Goal: Task Accomplishment & Management: Use online tool/utility

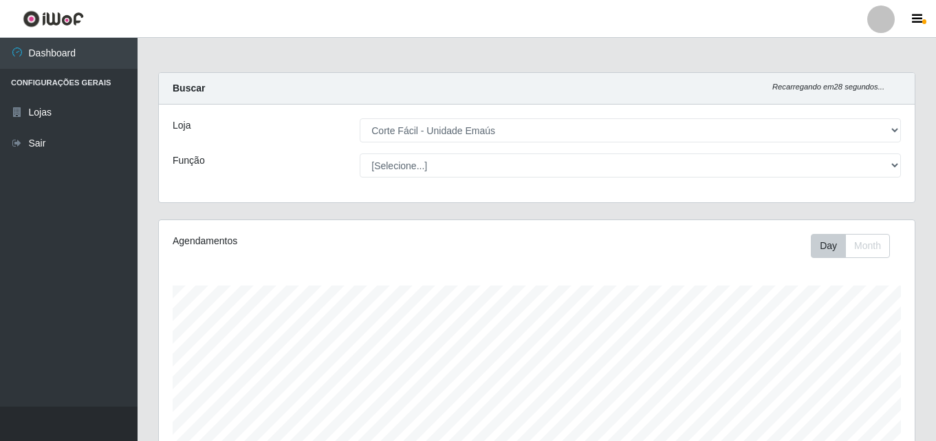
select select "201"
click at [892, 128] on select "[Selecione...] Corte Fácil - Unidade Emaús" at bounding box center [630, 130] width 541 height 24
click at [360, 118] on select "[Selecione...] Corte Fácil - Unidade Emaús" at bounding box center [630, 130] width 541 height 24
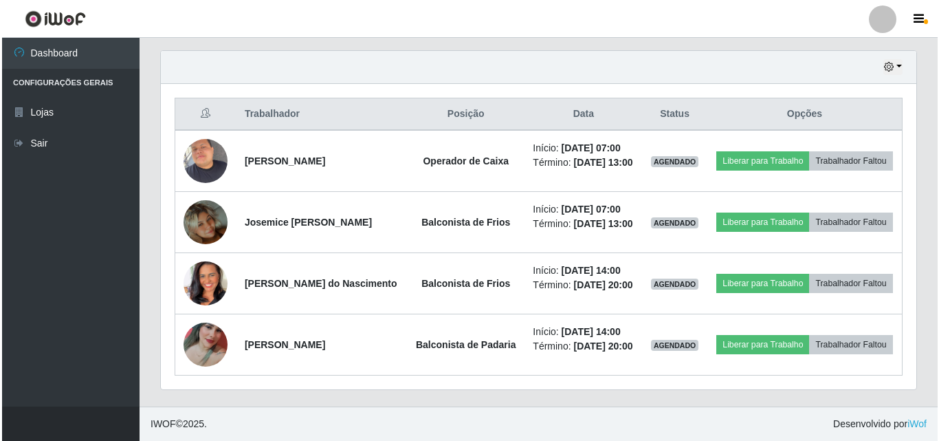
scroll to position [514, 0]
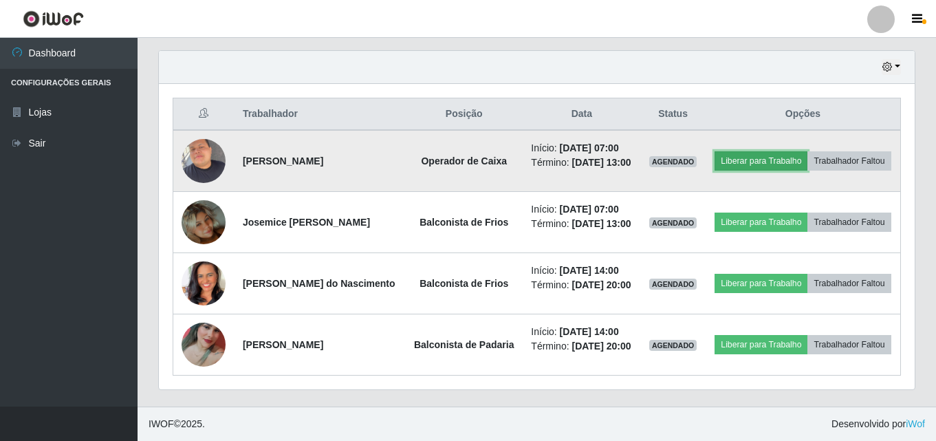
click at [807, 151] on button "Liberar para Trabalho" at bounding box center [761, 160] width 93 height 19
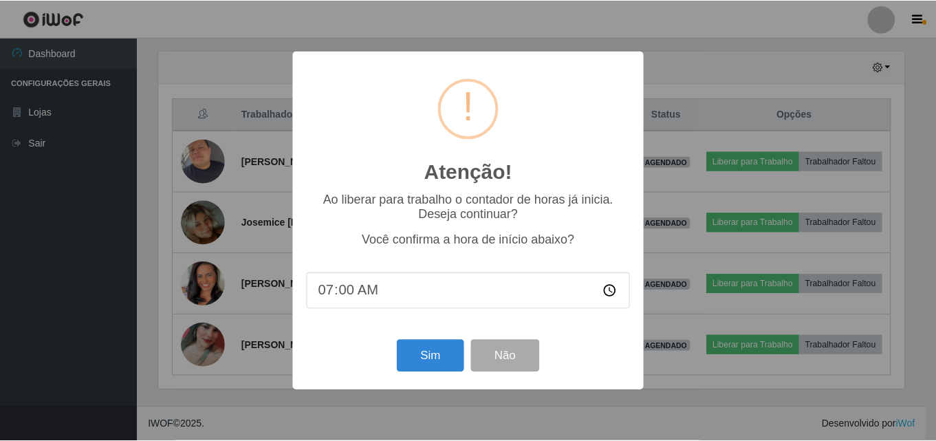
scroll to position [285, 749]
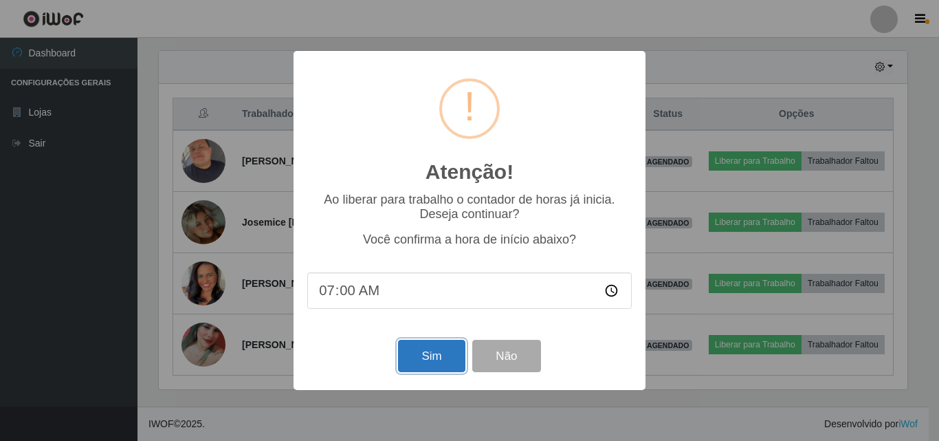
click at [417, 364] on button "Sim" at bounding box center [431, 356] width 67 height 32
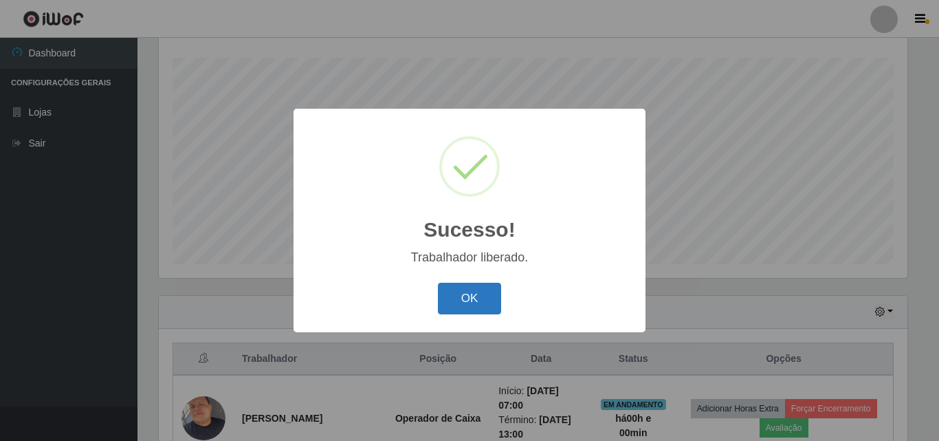
click at [450, 293] on button "OK" at bounding box center [470, 299] width 64 height 32
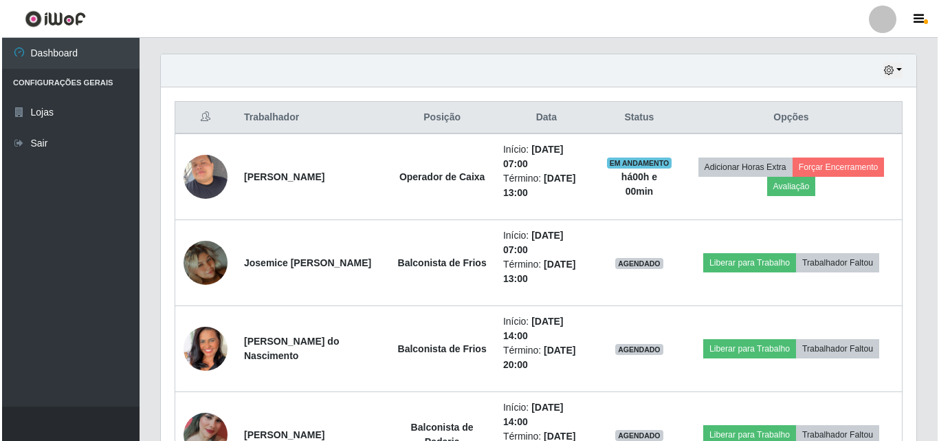
scroll to position [503, 0]
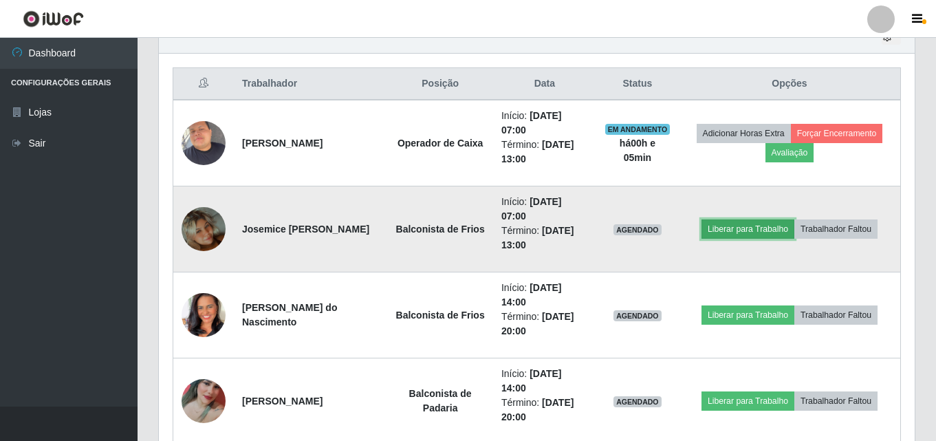
click at [748, 232] on button "Liberar para Trabalho" at bounding box center [747, 228] width 93 height 19
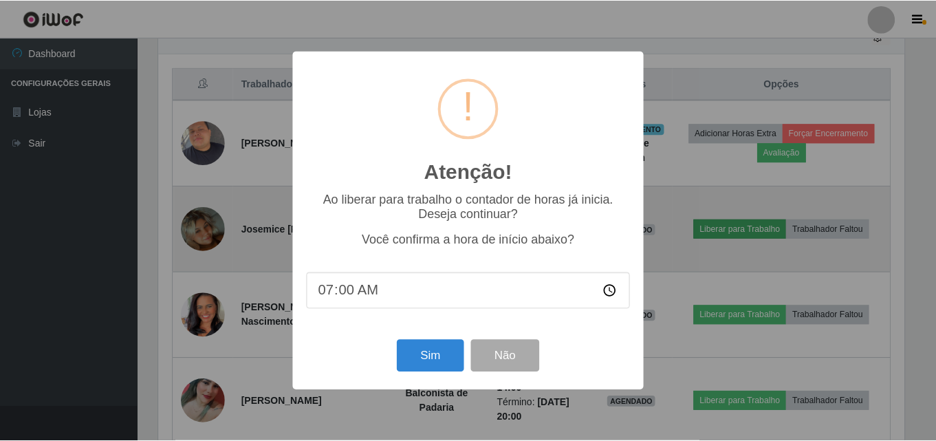
scroll to position [285, 749]
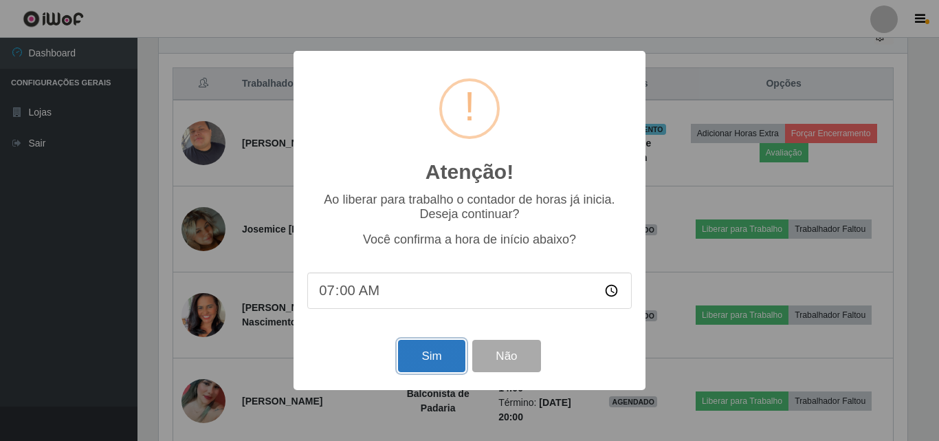
click at [420, 364] on button "Sim" at bounding box center [431, 356] width 67 height 32
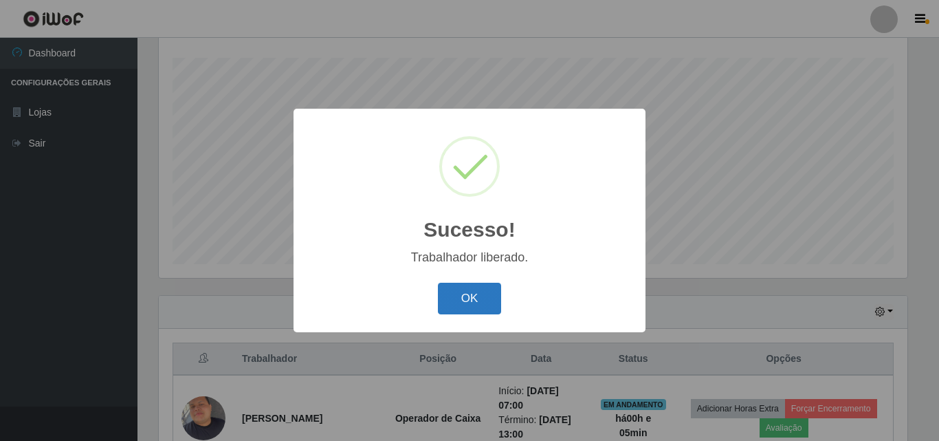
click at [489, 299] on button "OK" at bounding box center [470, 299] width 64 height 32
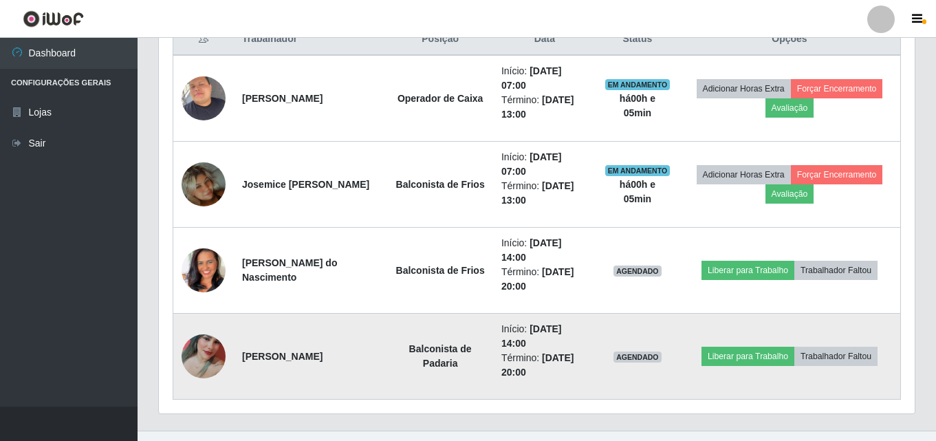
scroll to position [572, 0]
